Goal: Information Seeking & Learning: Learn about a topic

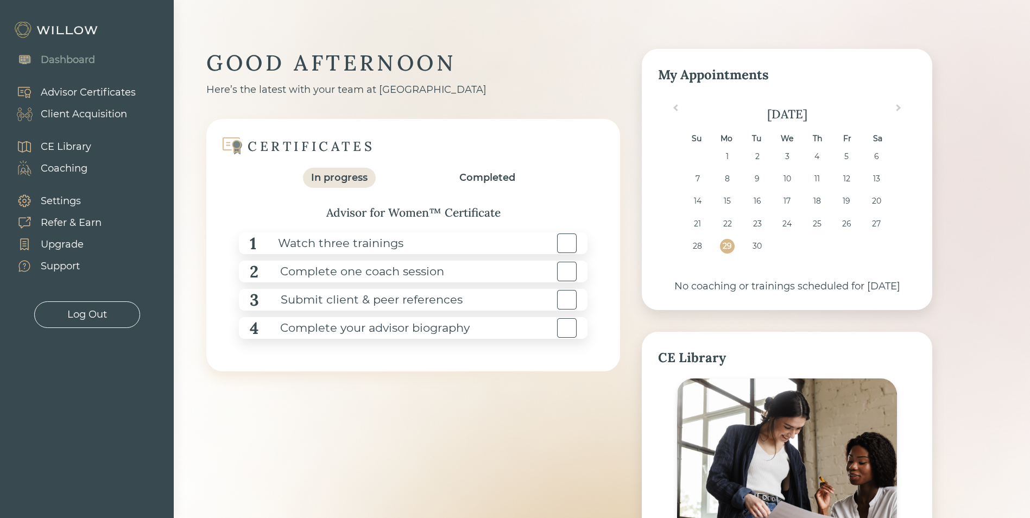
click at [395, 250] on div "Watch three trainings" at bounding box center [329, 243] width 147 height 24
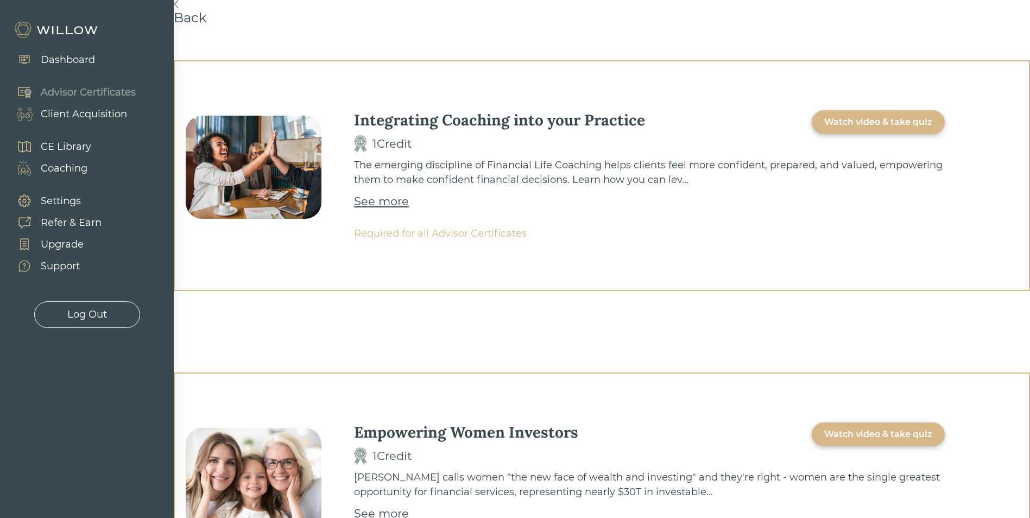
click at [879, 116] on div "Watch video & take quiz" at bounding box center [878, 122] width 108 height 13
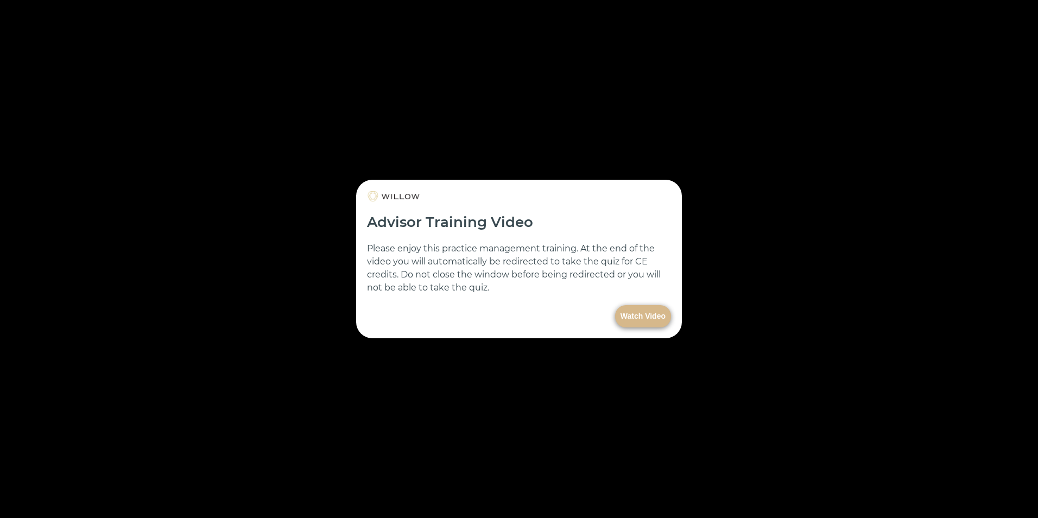
click at [655, 316] on button "Watch Video" at bounding box center [643, 316] width 56 height 22
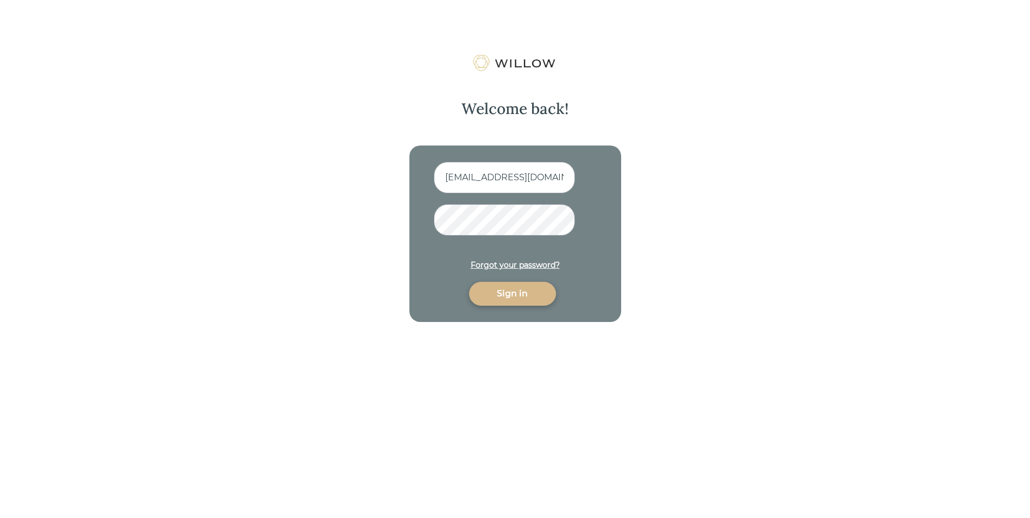
scroll to position [0, 33]
click at [512, 292] on div "Sign in" at bounding box center [512, 293] width 62 height 13
